Goal: Transaction & Acquisition: Purchase product/service

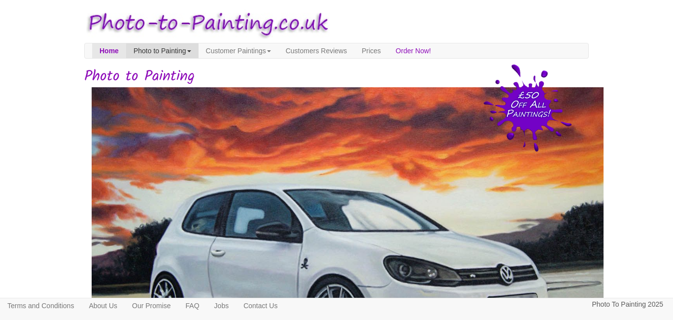
click at [174, 51] on link "Photo to Painting" at bounding box center [162, 50] width 72 height 15
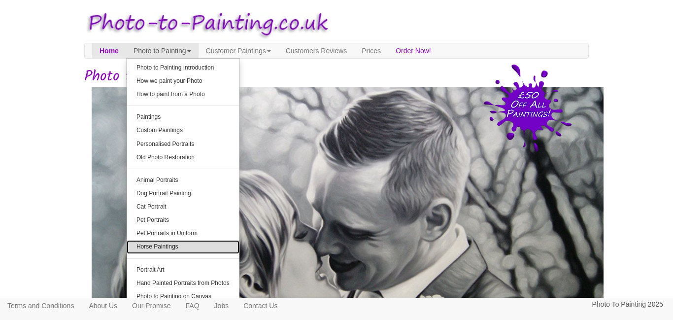
click at [202, 245] on link "Horse Paintings" at bounding box center [183, 246] width 113 height 13
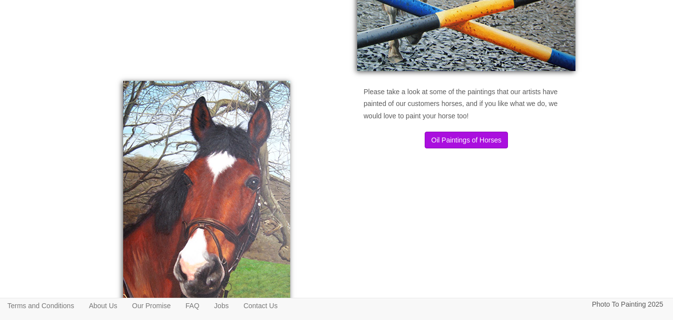
scroll to position [719, 0]
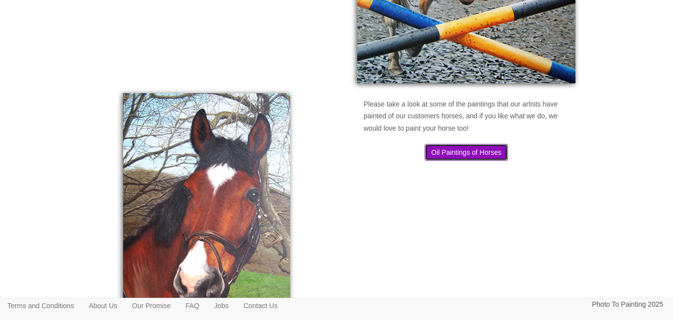
click at [457, 157] on button "Oil Paintings of Horses" at bounding box center [466, 152] width 83 height 17
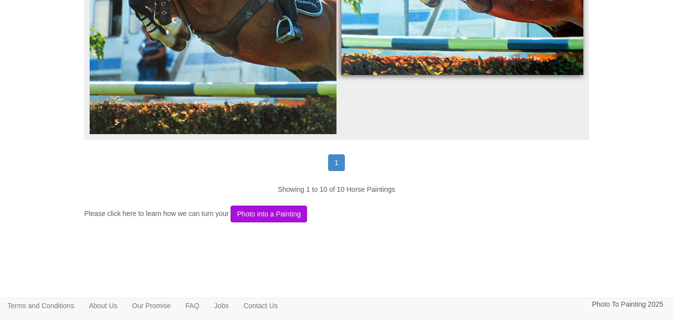
scroll to position [3053, 0]
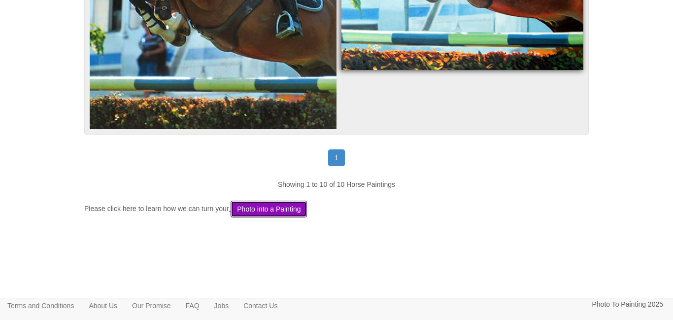
click at [307, 211] on button "Photo into a Painting" at bounding box center [269, 208] width 76 height 17
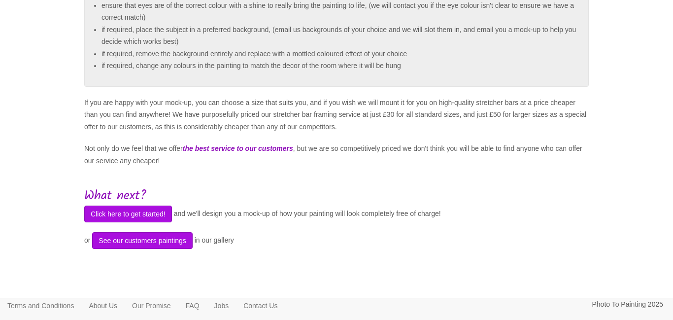
scroll to position [314, 0]
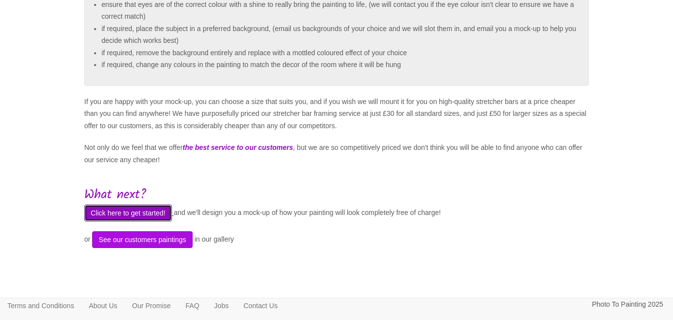
click at [162, 221] on button "Click here to get started!" at bounding box center [128, 212] width 88 height 17
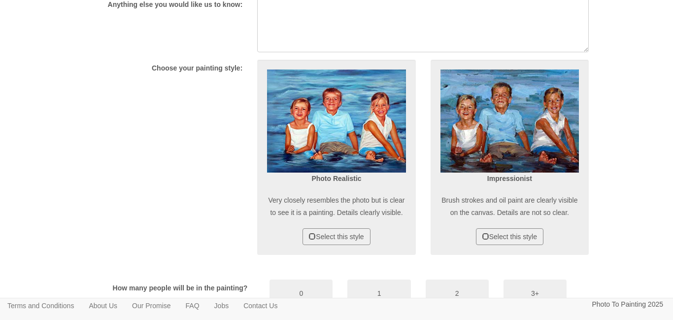
scroll to position [356, 0]
